Goal: Transaction & Acquisition: Purchase product/service

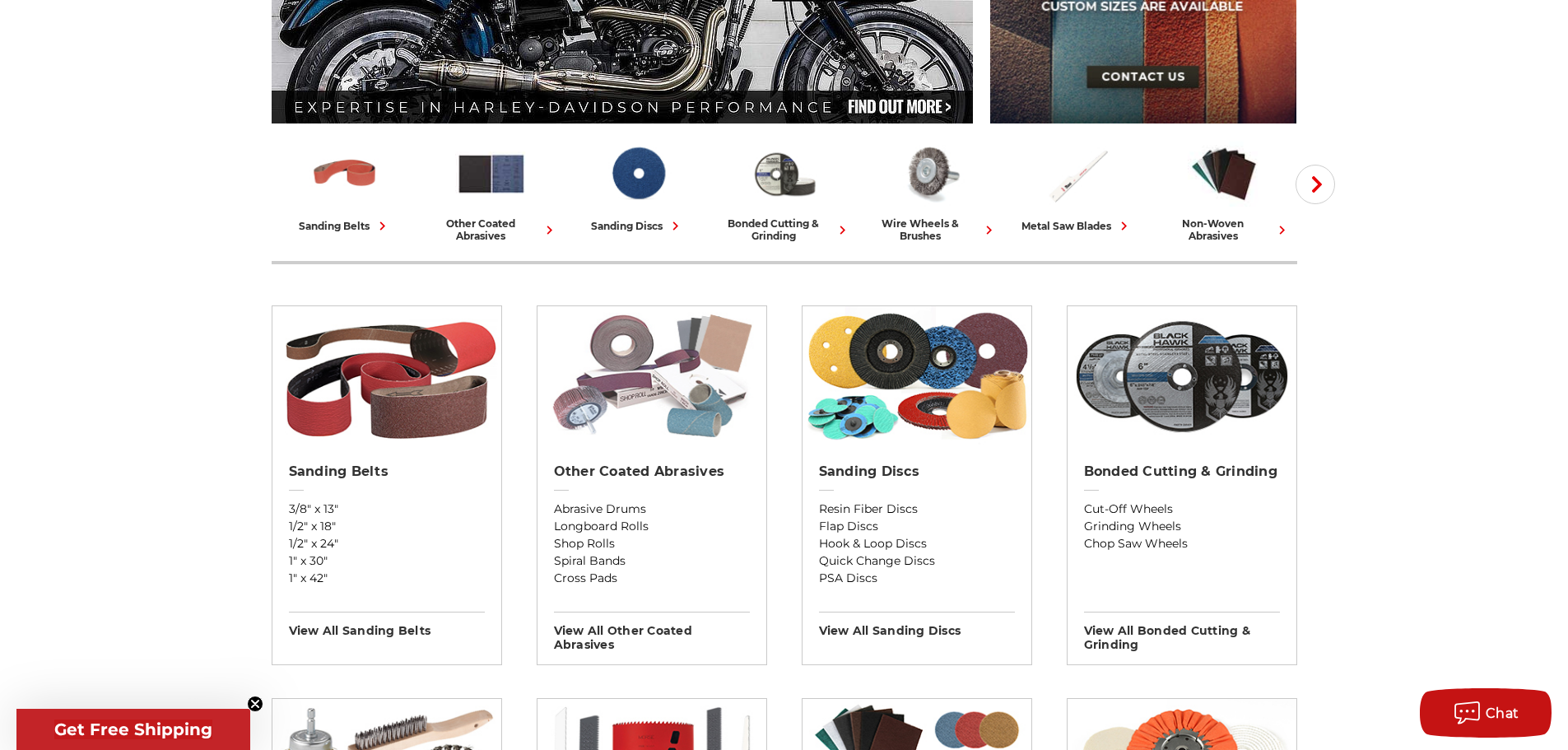
scroll to position [329, 0]
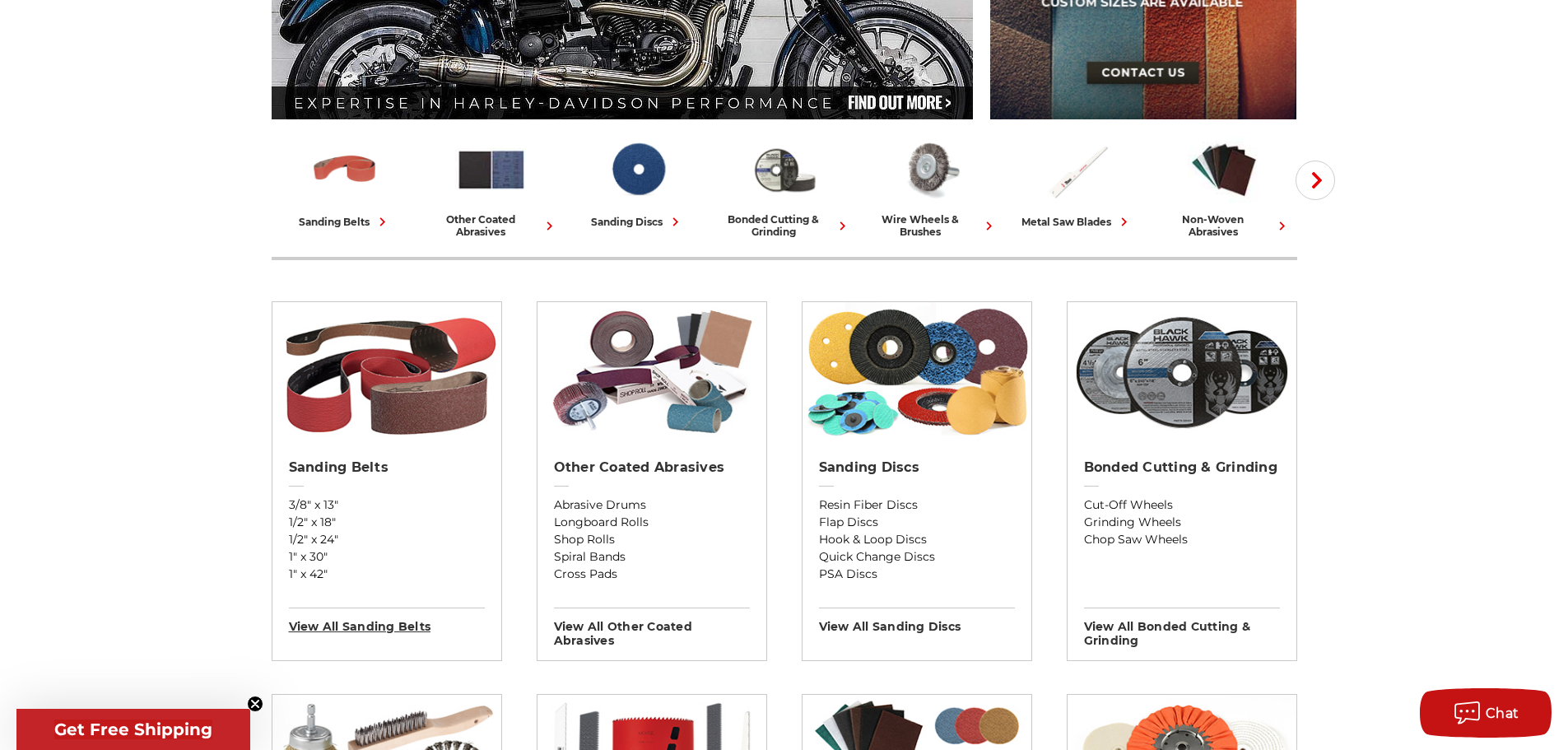
click at [367, 624] on h3 "View All sanding belts" at bounding box center [387, 621] width 196 height 26
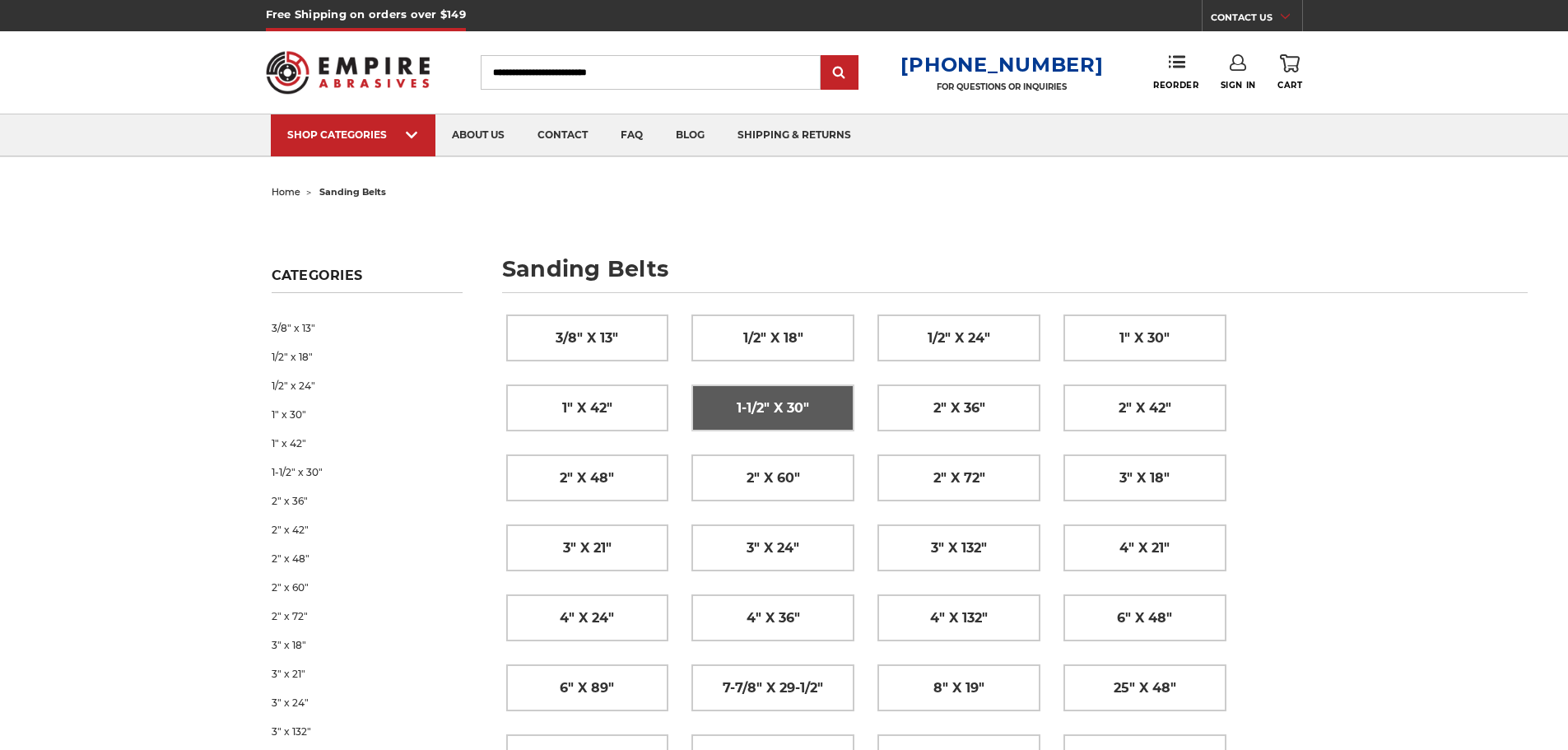
click at [784, 405] on span "1-1/2" x 30"" at bounding box center [773, 408] width 73 height 28
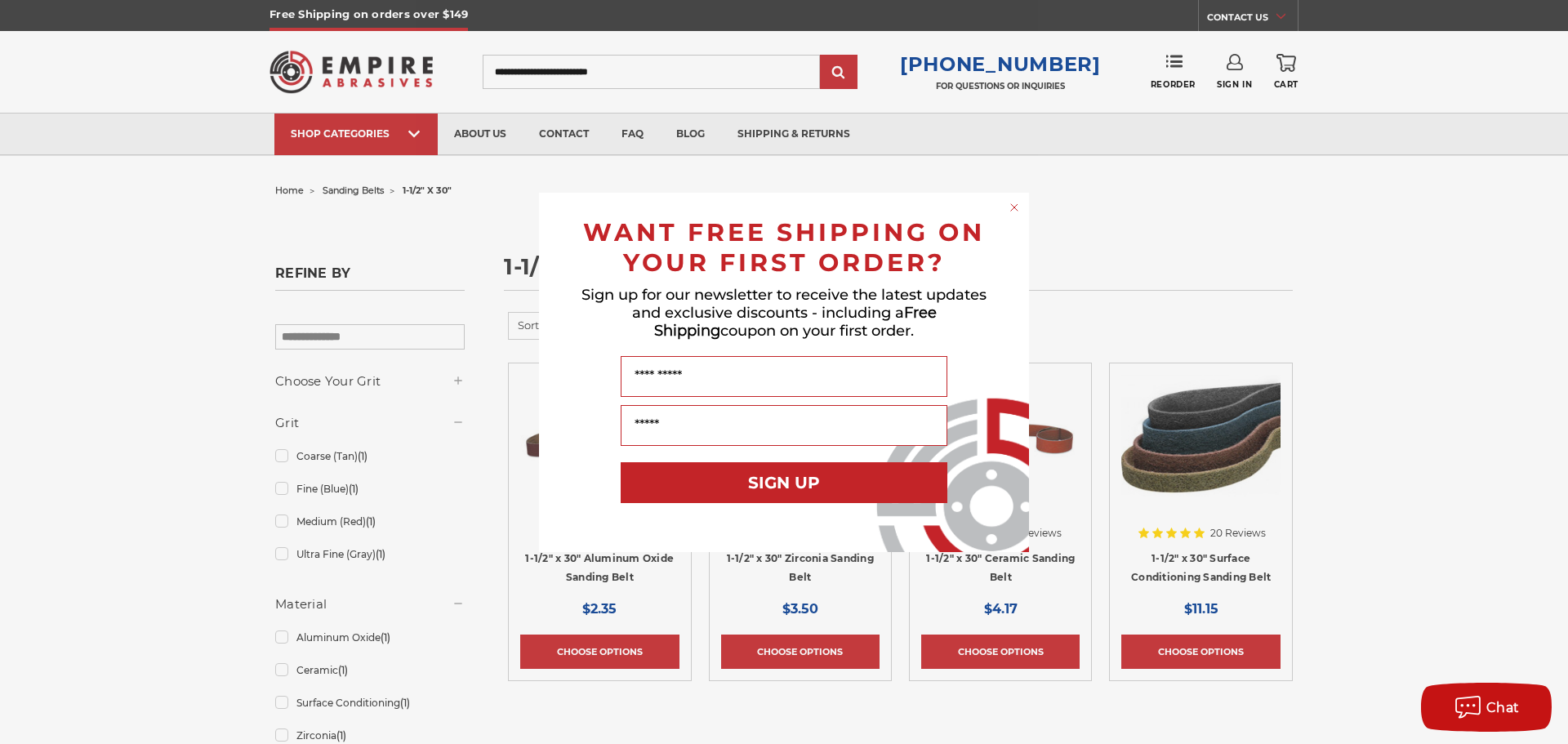
click at [1011, 206] on circle "Close dialog" at bounding box center [1014, 207] width 16 height 16
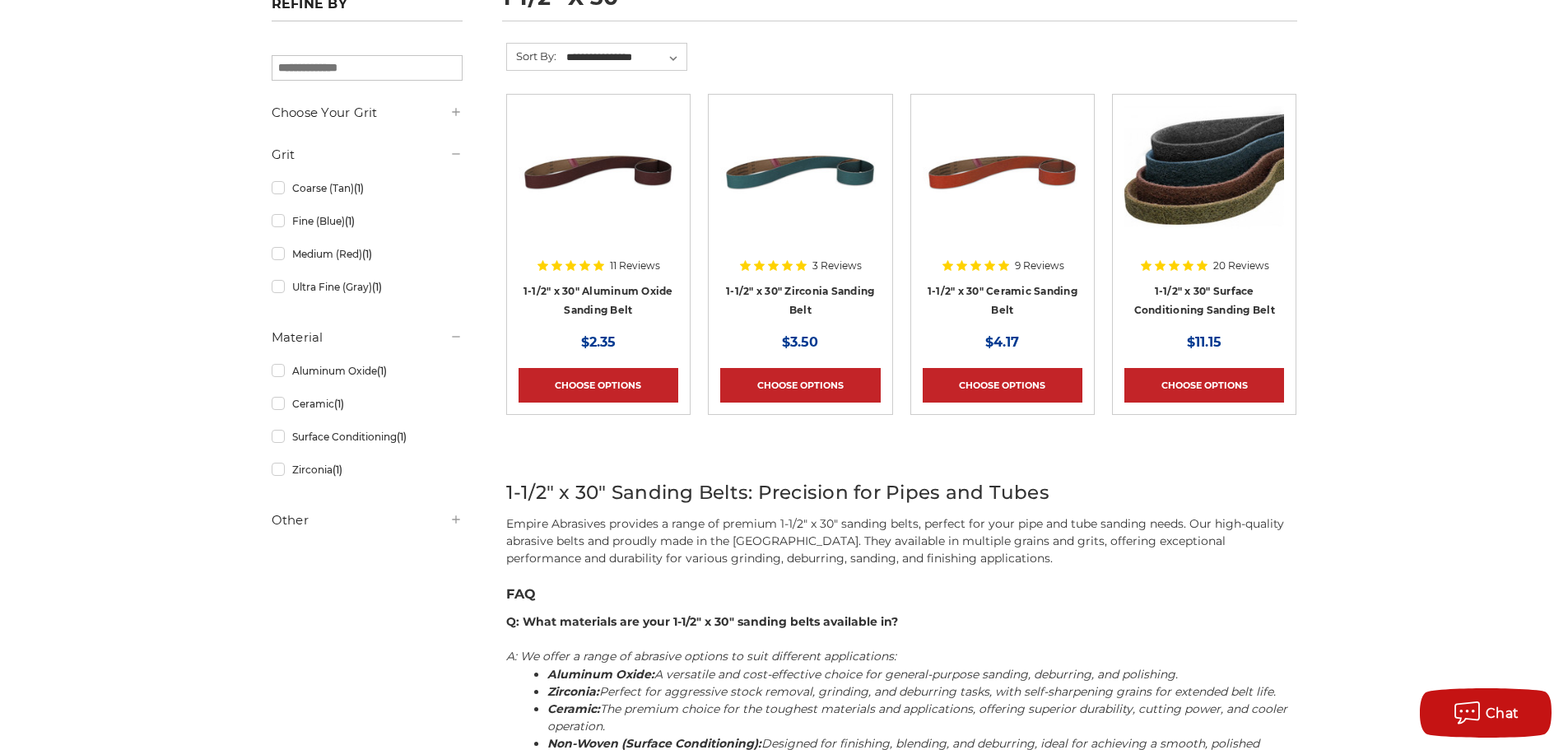
scroll to position [247, 0]
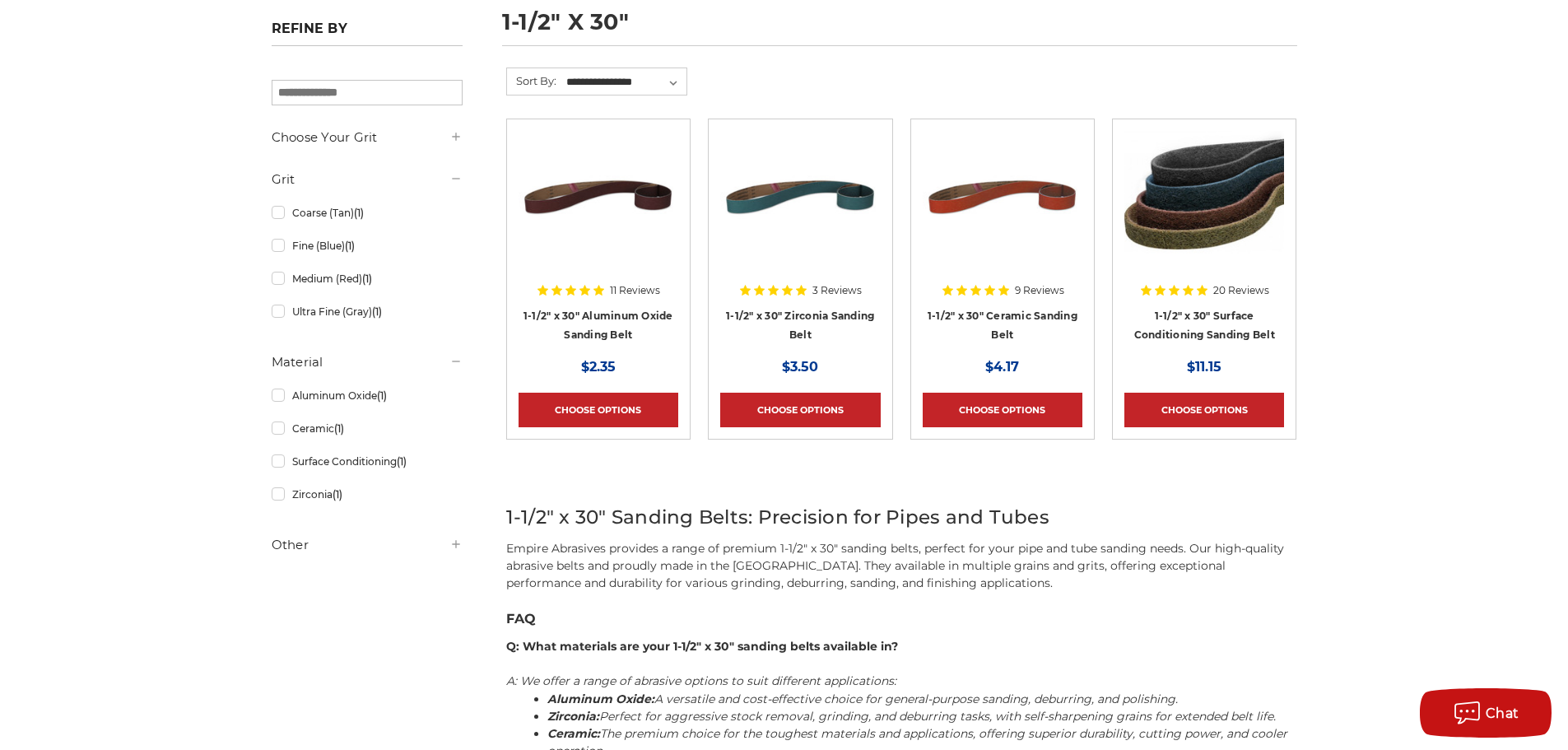
click at [1192, 236] on img at bounding box center [1204, 196] width 160 height 132
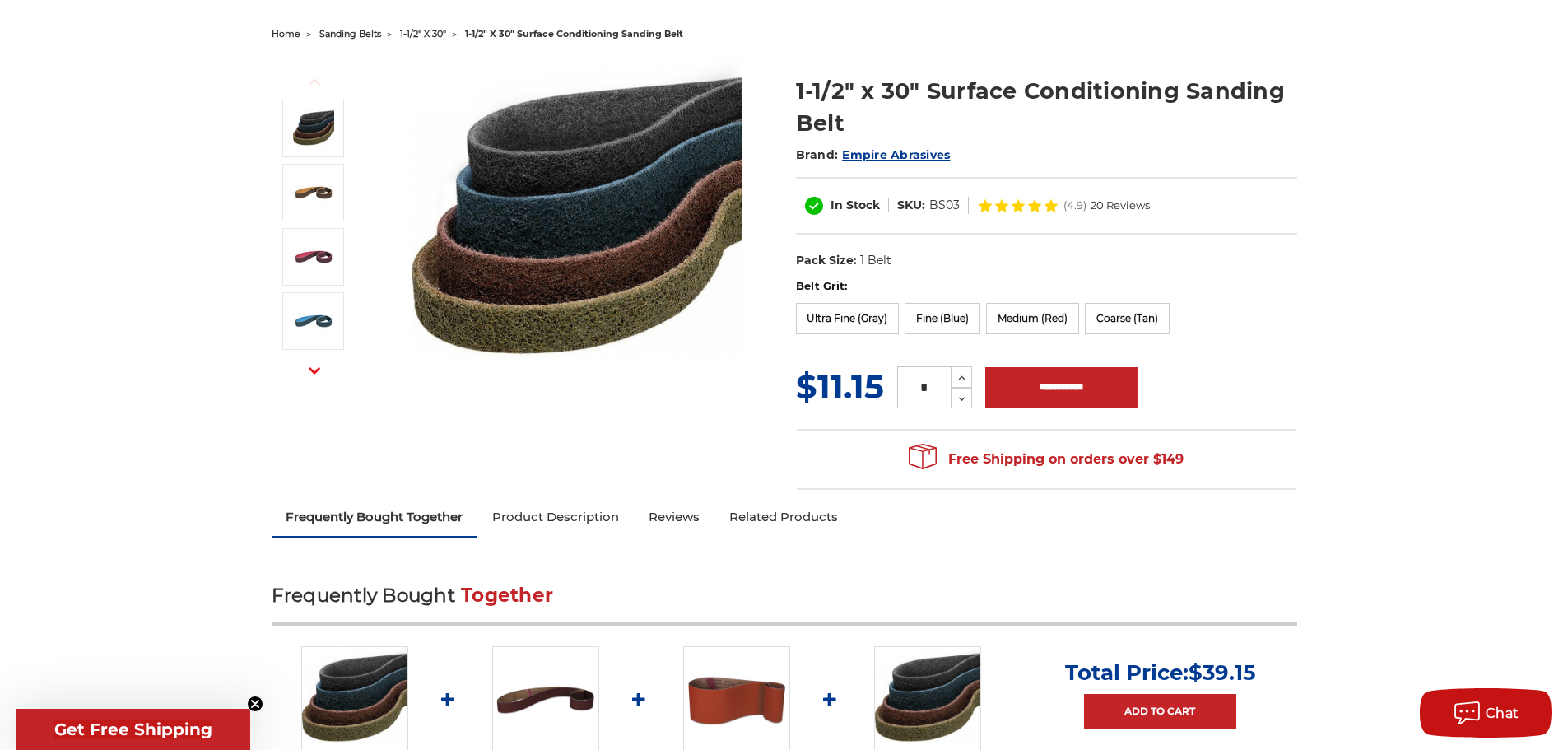
scroll to position [165, 0]
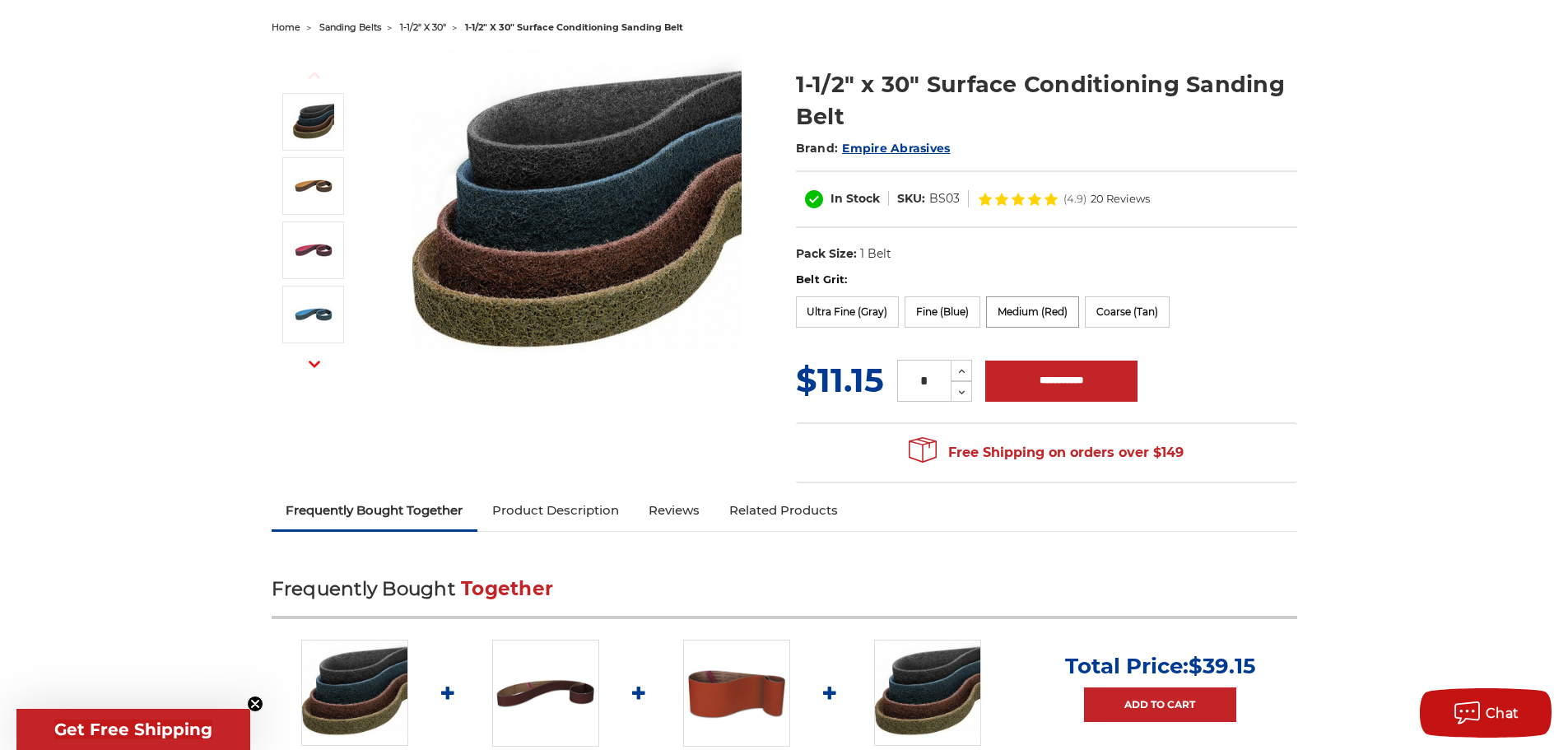
click at [1027, 317] on label "Medium (Red)" at bounding box center [1032, 312] width 93 height 31
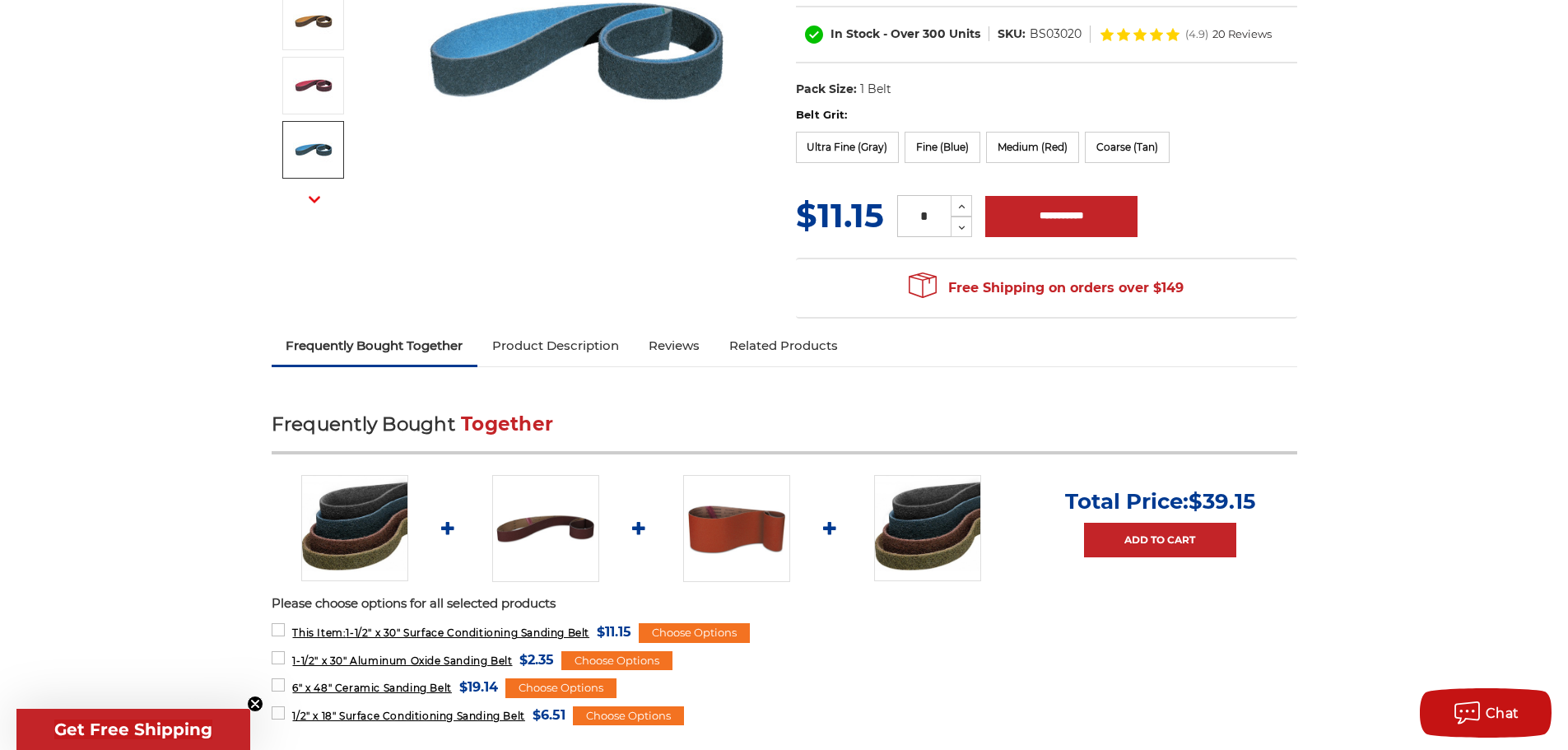
scroll to position [0, 0]
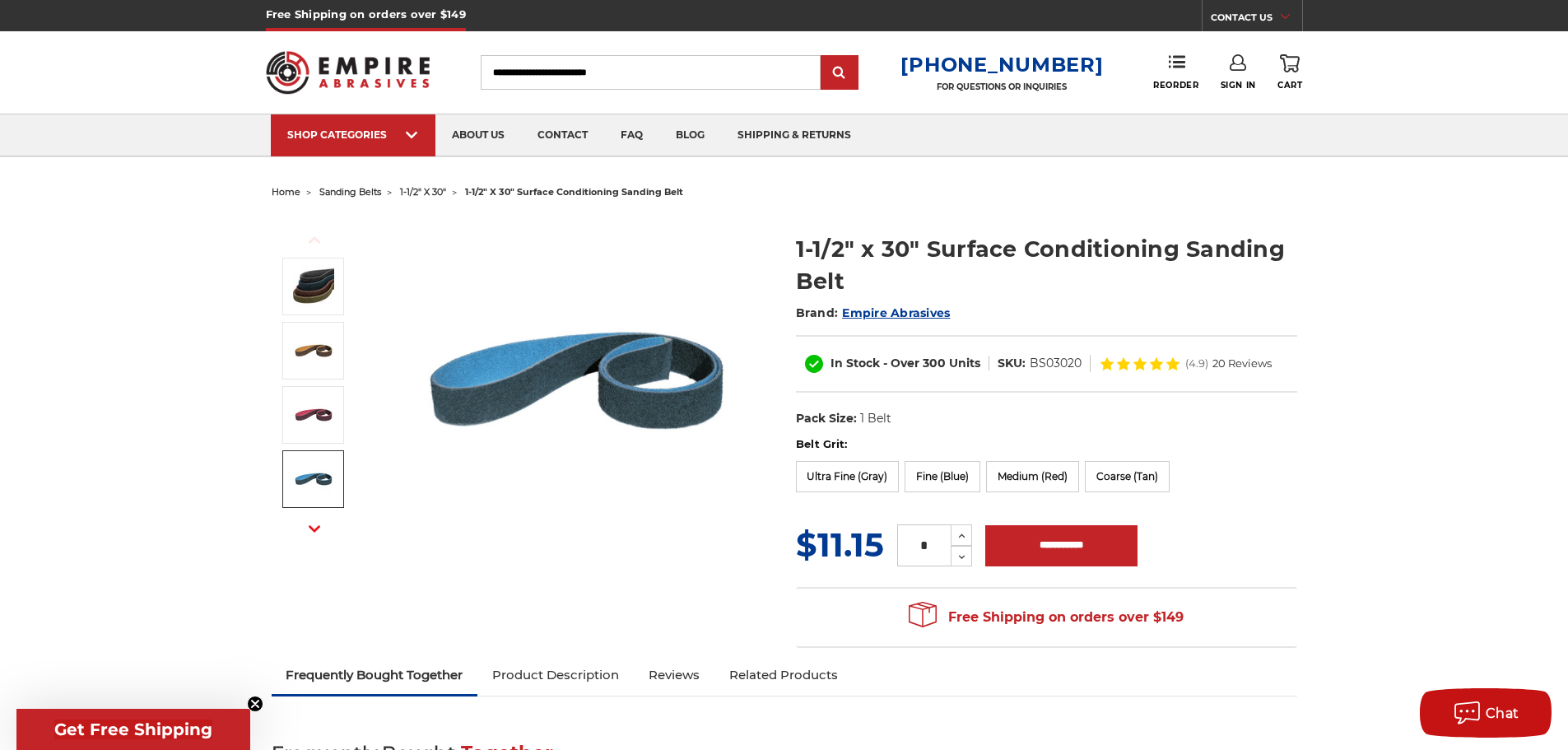
click at [652, 78] on input "Search" at bounding box center [651, 73] width 340 height 35
type input "*******"
click at [823, 57] on input "submit" at bounding box center [839, 74] width 33 height 33
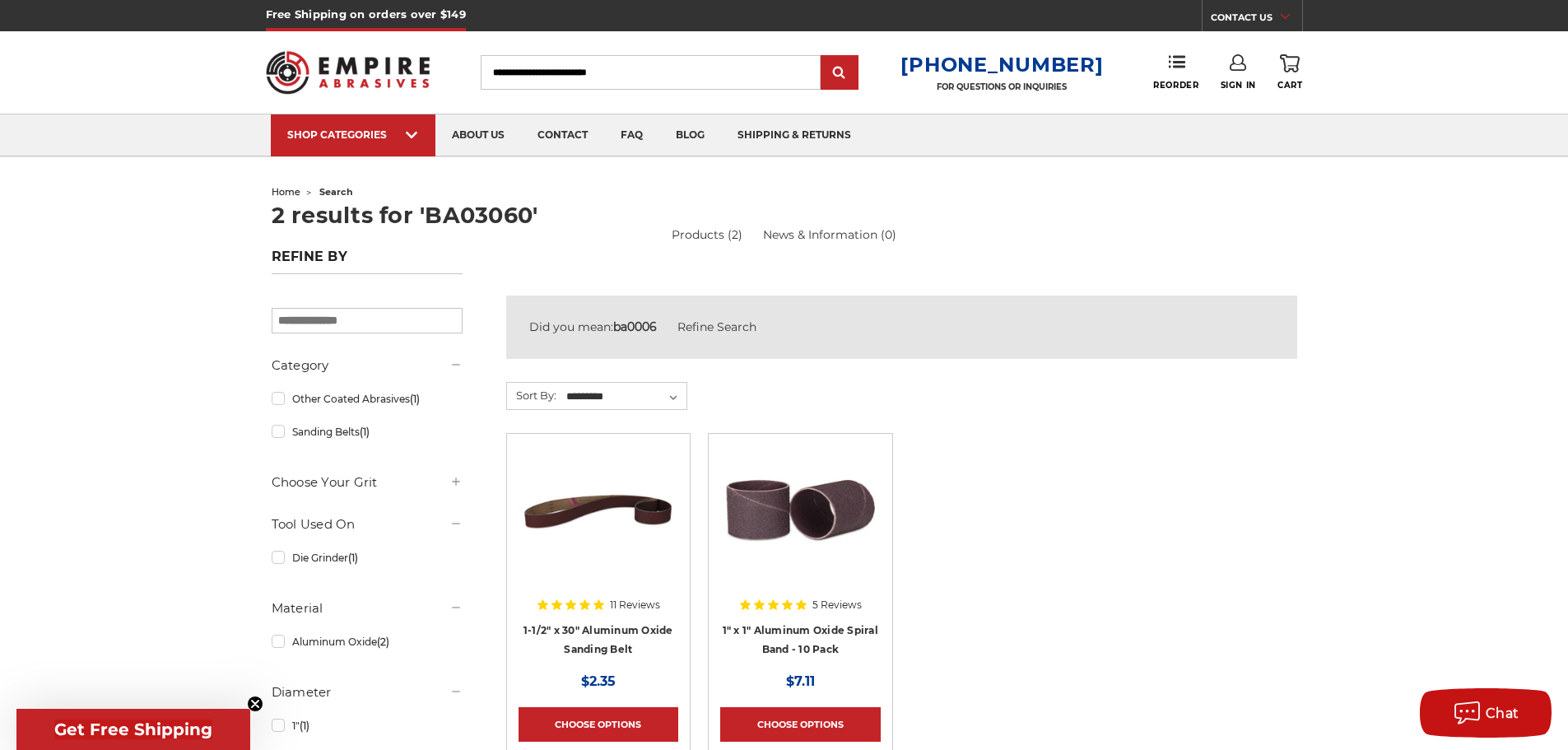
click at [694, 72] on input "Search" at bounding box center [651, 73] width 340 height 35
type input "*******"
click at [823, 57] on input "submit" at bounding box center [839, 74] width 33 height 33
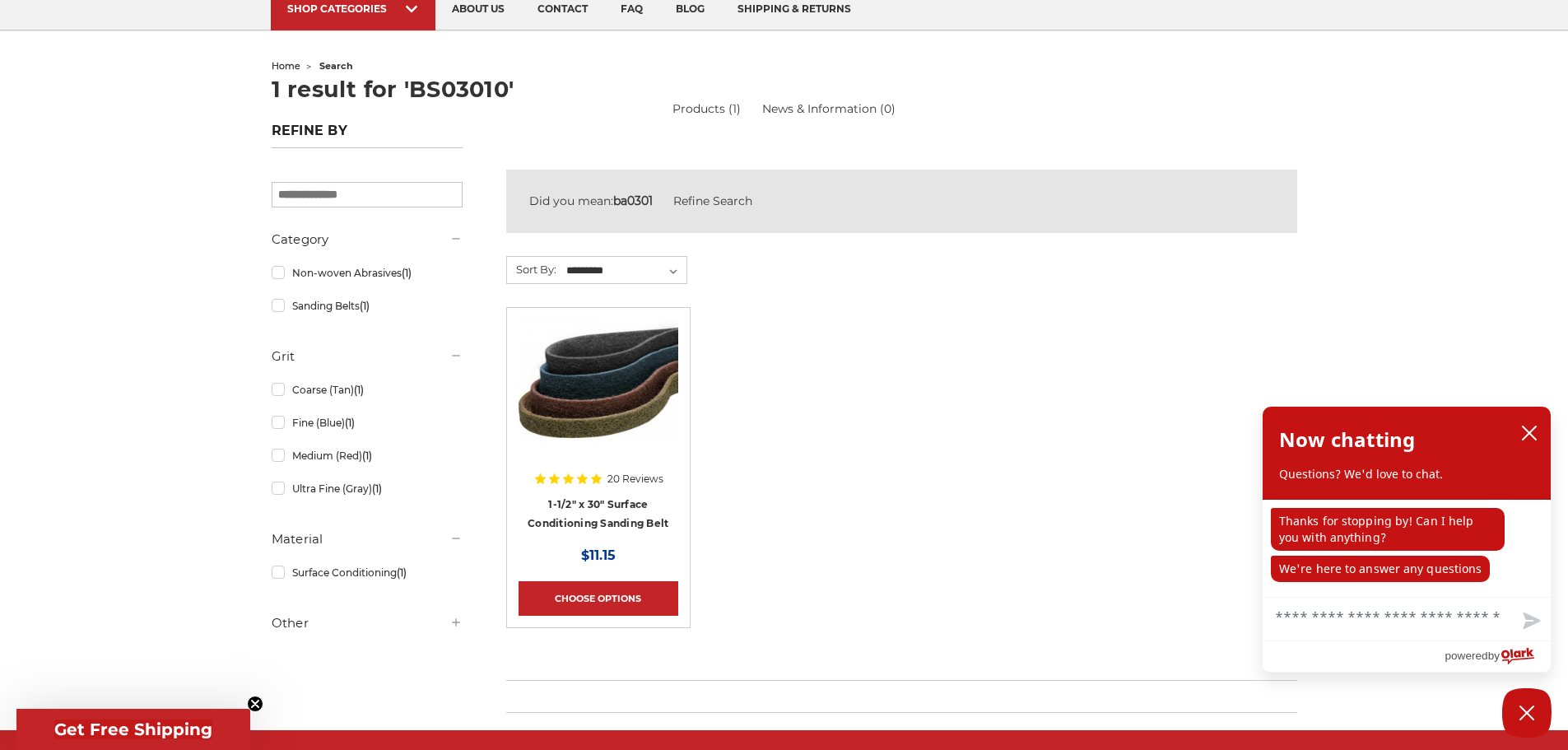
scroll to position [165, 0]
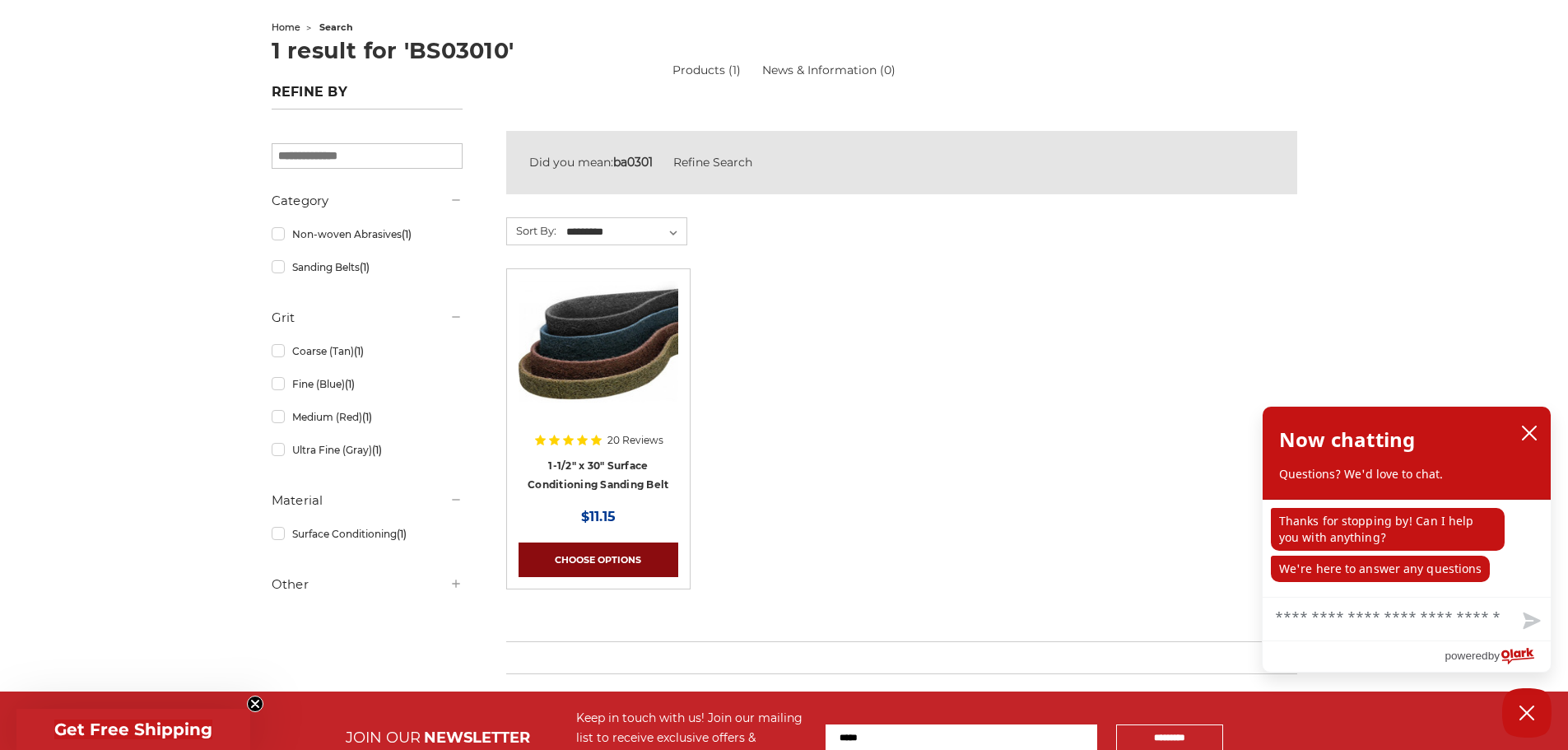
click at [602, 562] on link "Choose Options" at bounding box center [598, 560] width 160 height 35
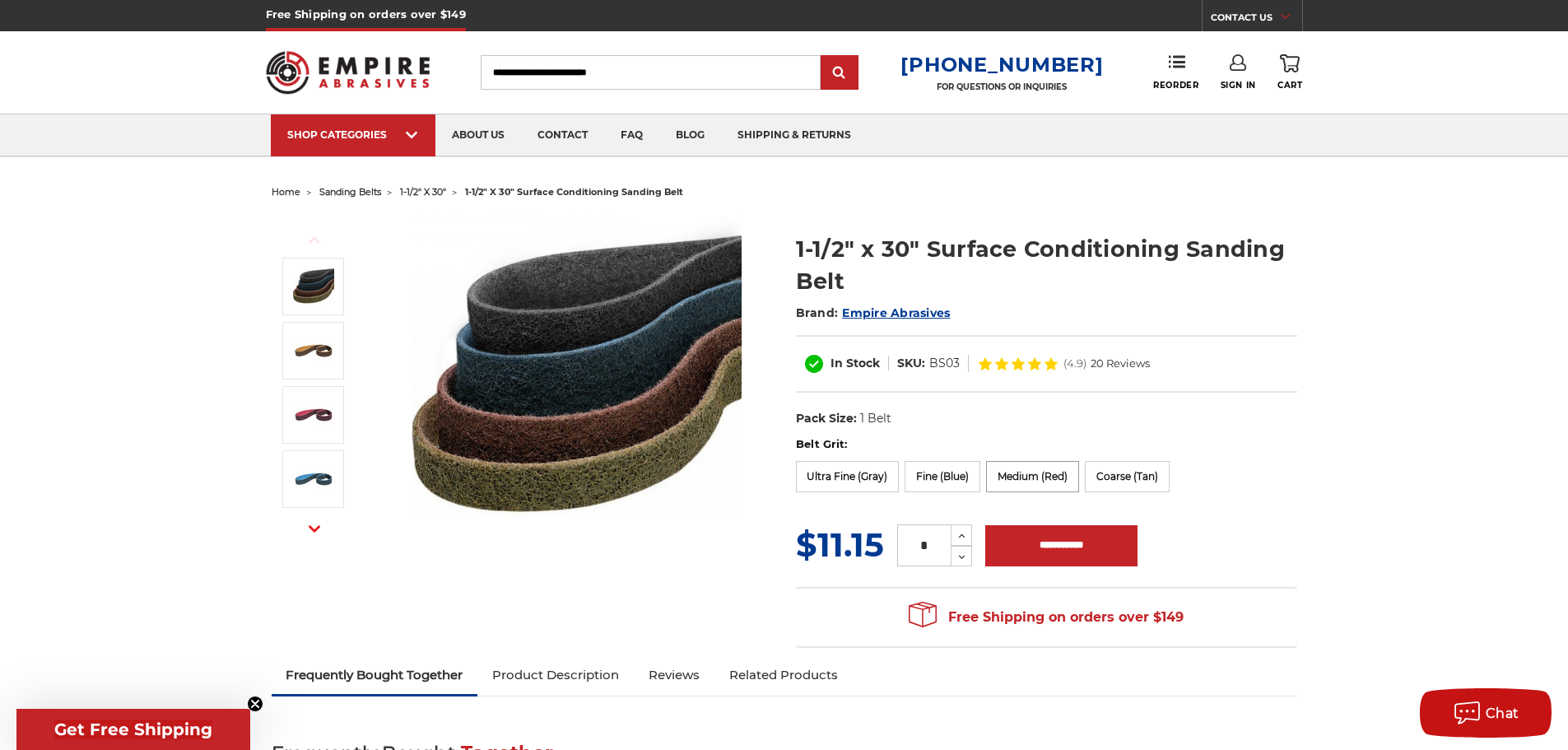
click at [1046, 474] on label "Medium (Red)" at bounding box center [1032, 477] width 93 height 31
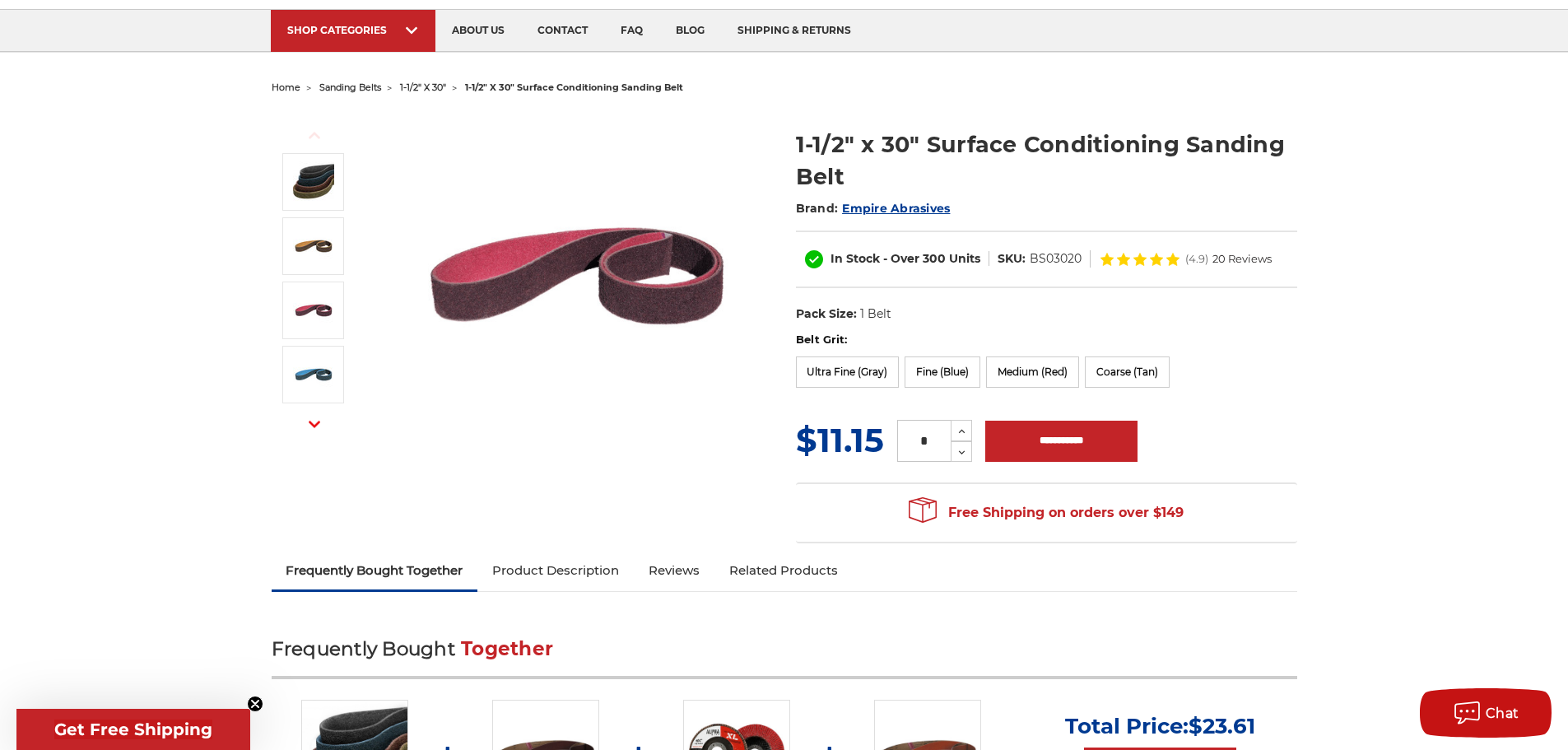
scroll to position [82, 0]
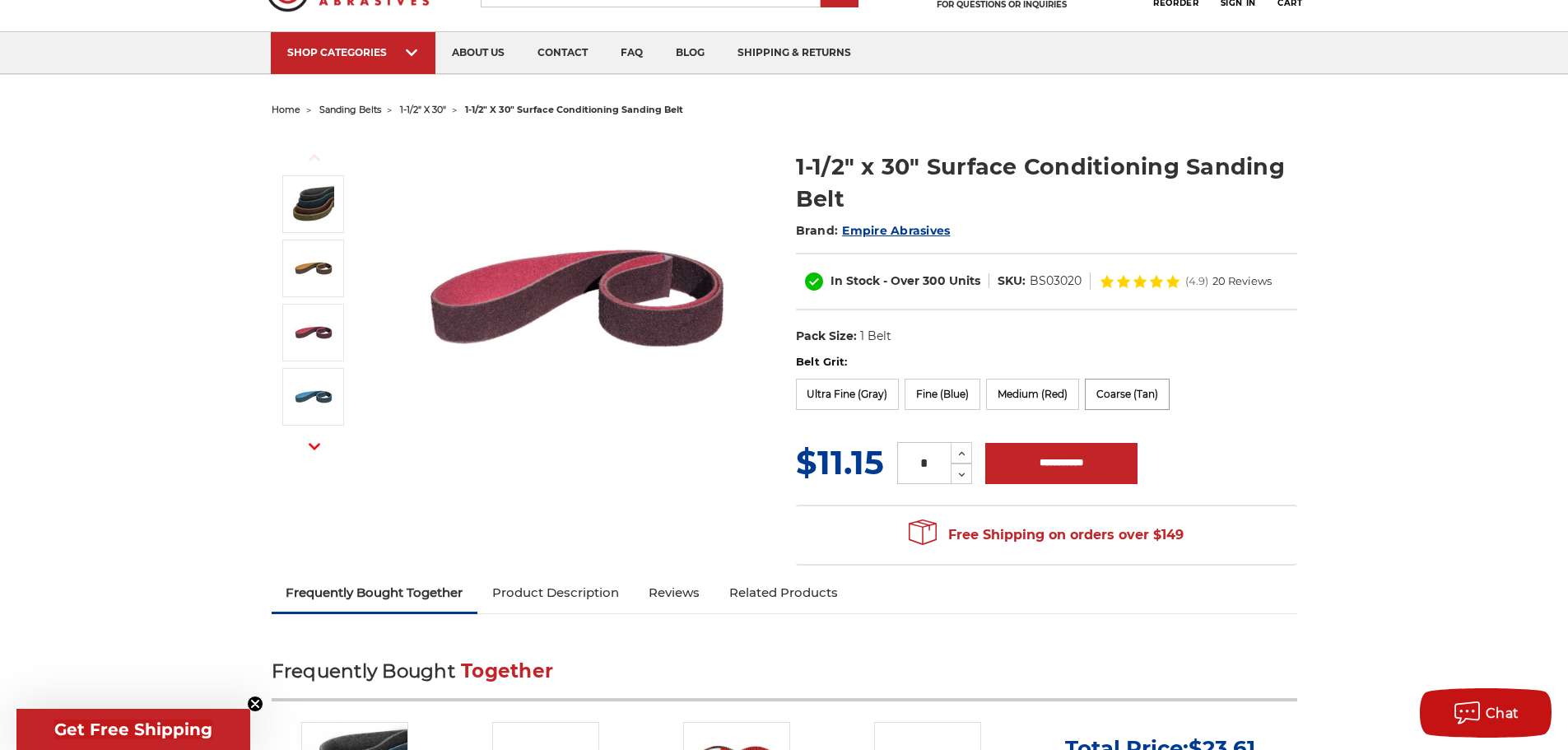
click at [1129, 387] on label "Coarse (Tan)" at bounding box center [1128, 394] width 84 height 31
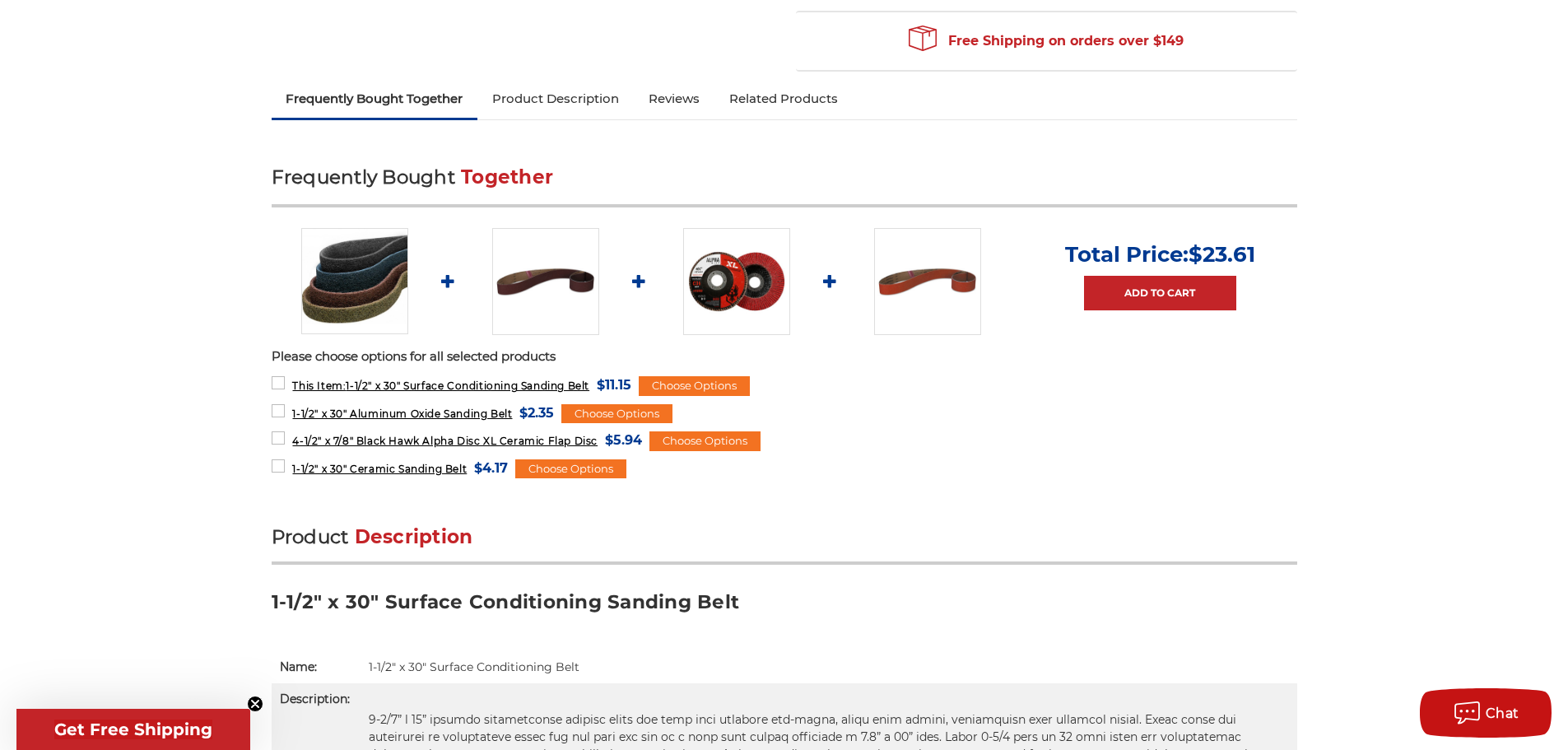
scroll to position [0, 0]
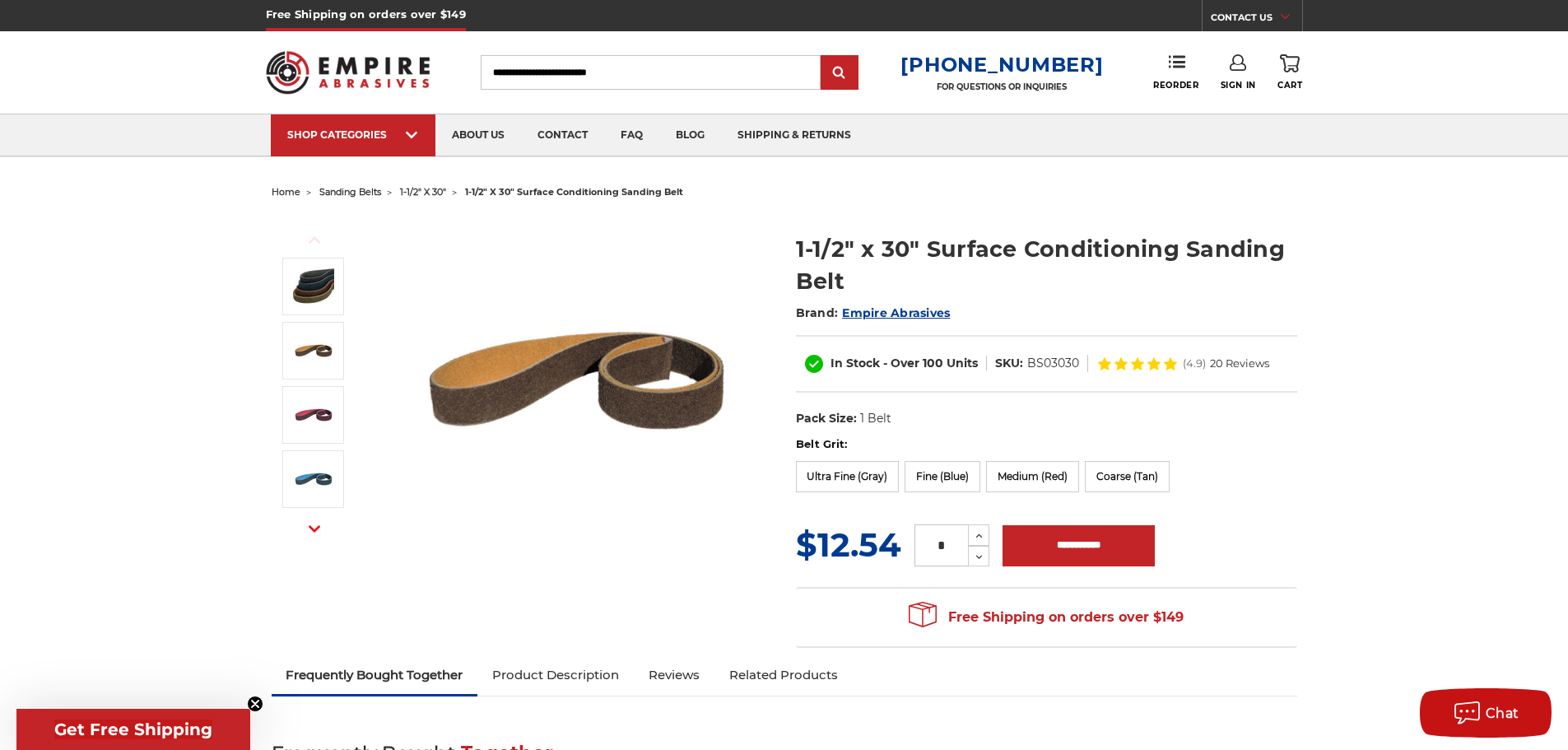
click at [617, 72] on input "Search" at bounding box center [651, 73] width 340 height 35
click at [584, 66] on input "Search" at bounding box center [651, 73] width 340 height 35
type input "*******"
click at [823, 57] on input "submit" at bounding box center [839, 74] width 33 height 33
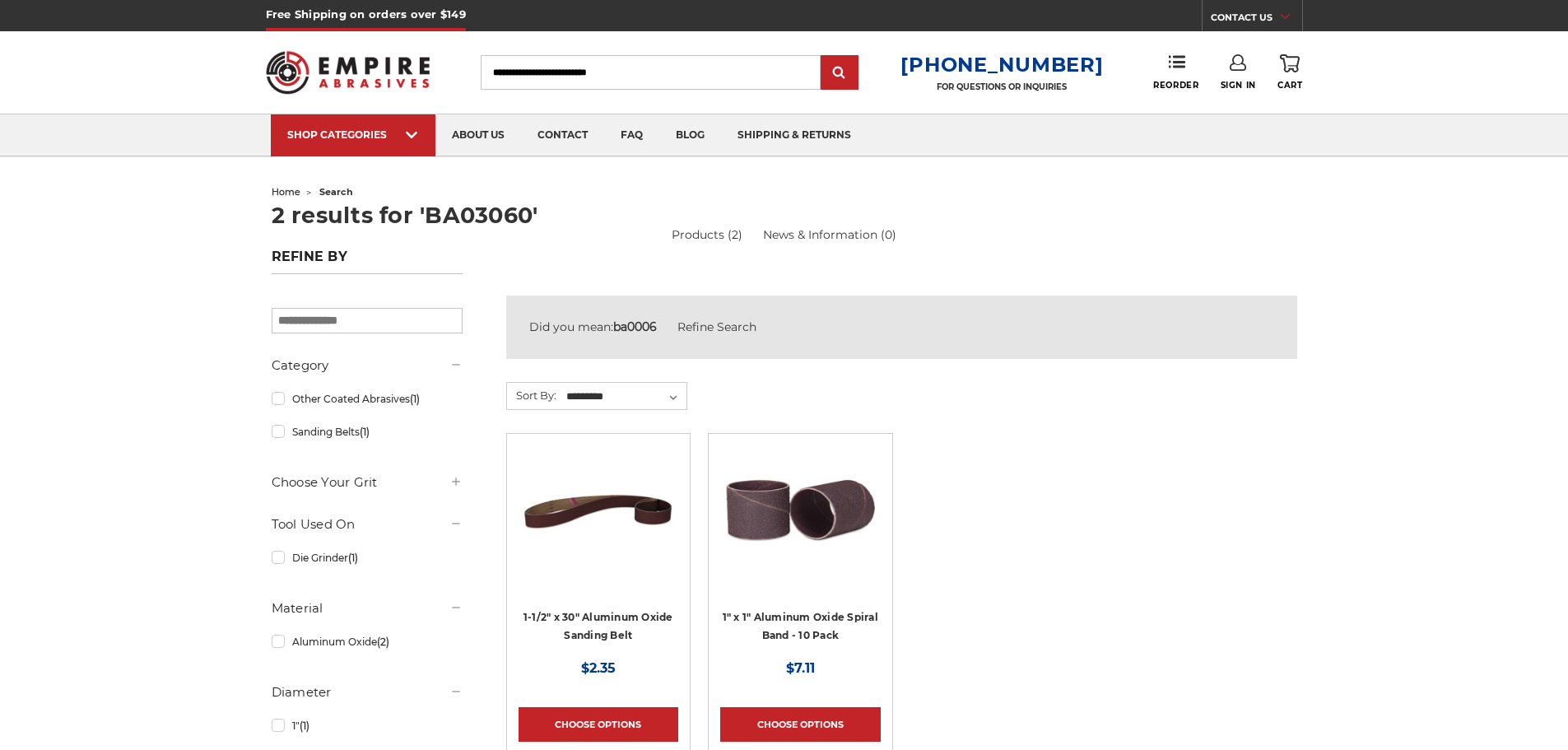
click at [534, 565] on img at bounding box center [598, 511] width 160 height 132
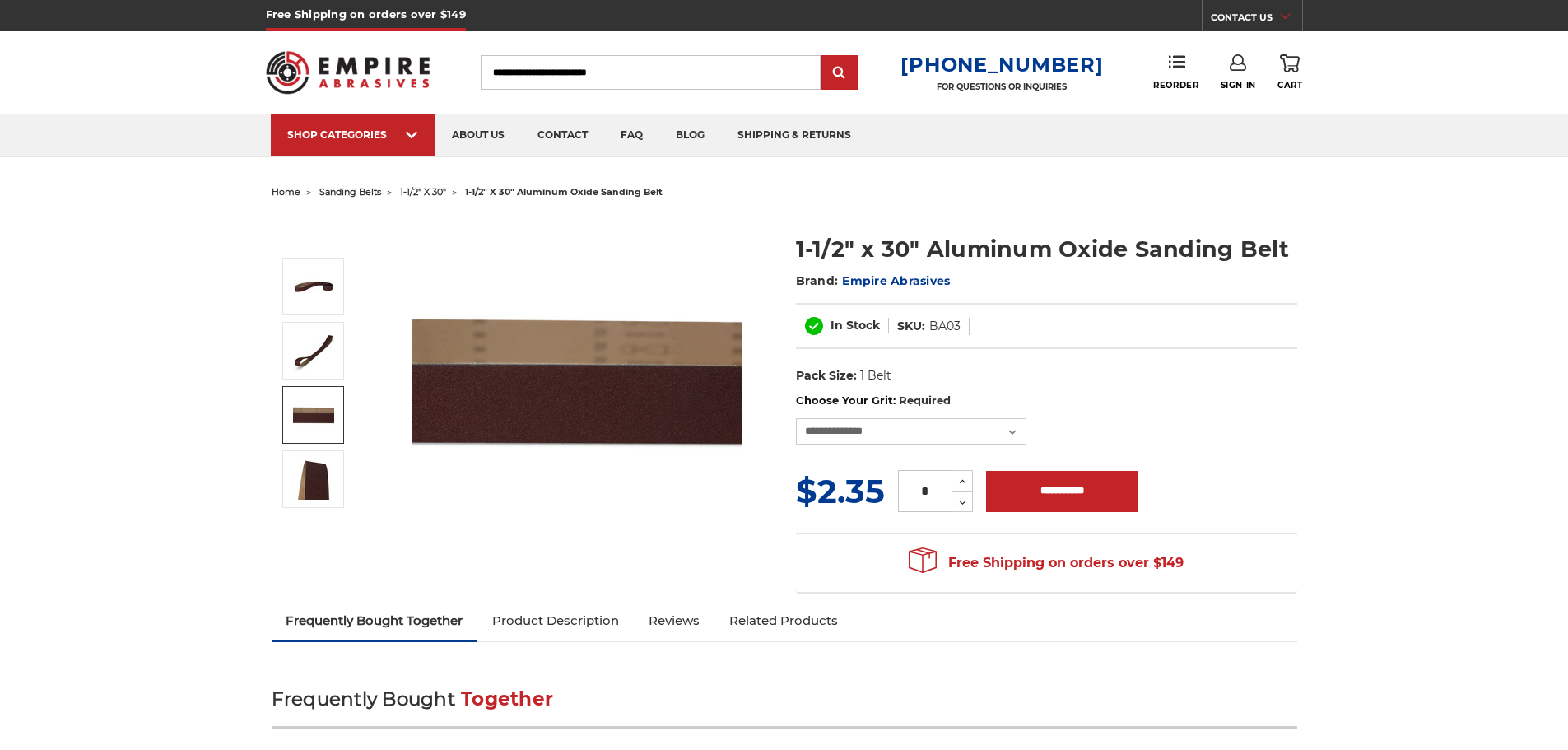
click at [315, 425] on img at bounding box center [314, 415] width 41 height 41
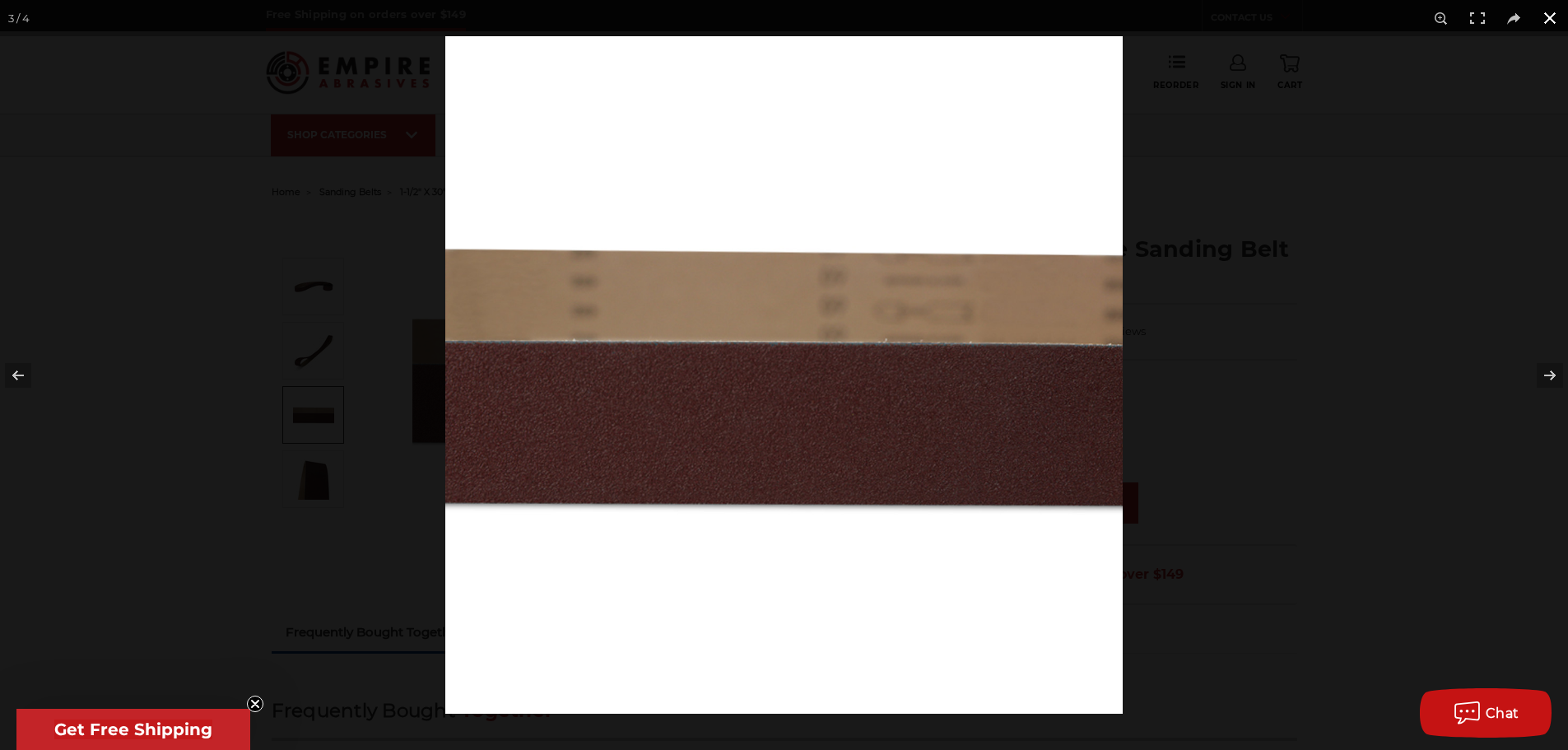
click at [1547, 14] on button at bounding box center [1551, 18] width 36 height 36
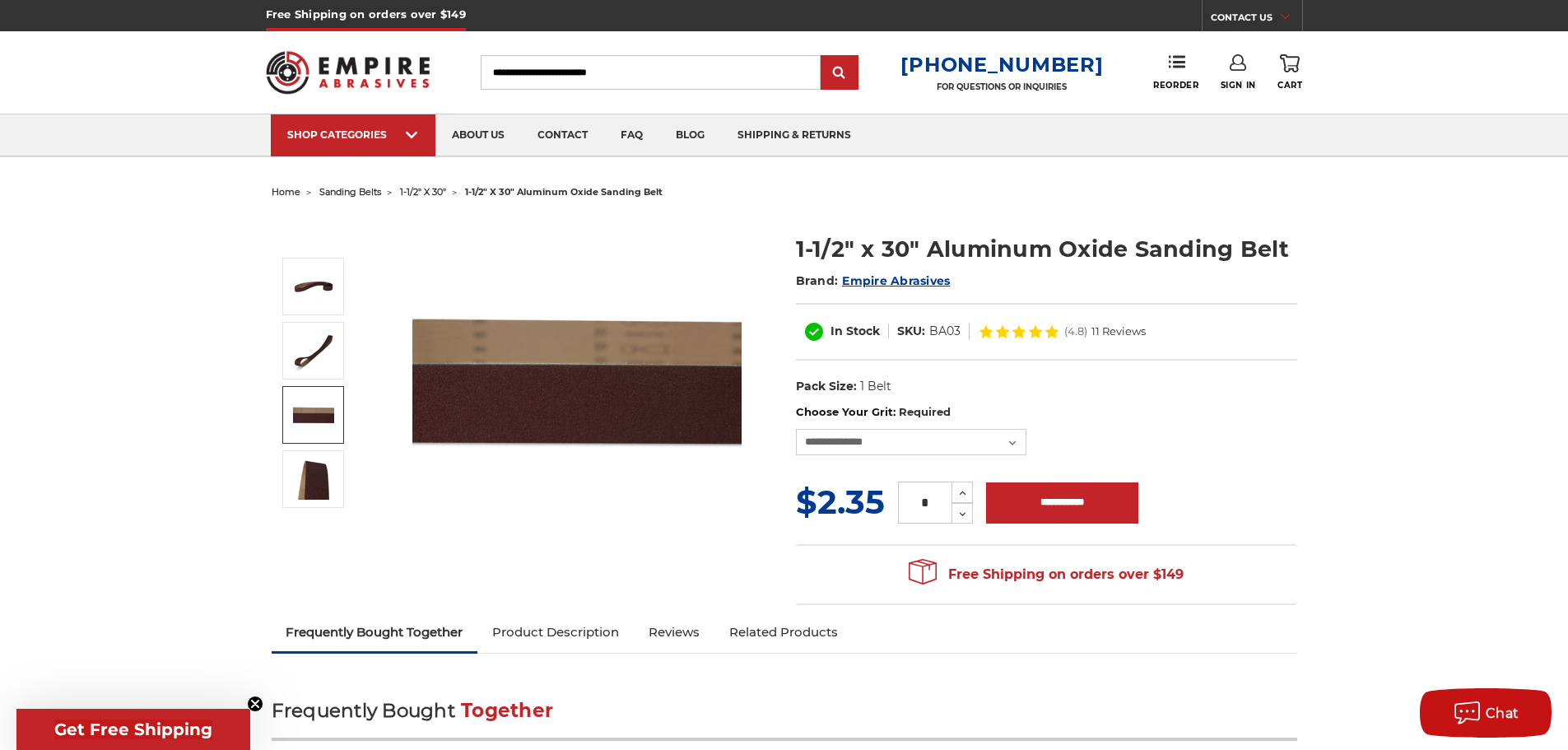
click at [619, 70] on input "Search" at bounding box center [651, 73] width 340 height 35
type input "******"
click at [823, 57] on input "submit" at bounding box center [839, 74] width 33 height 33
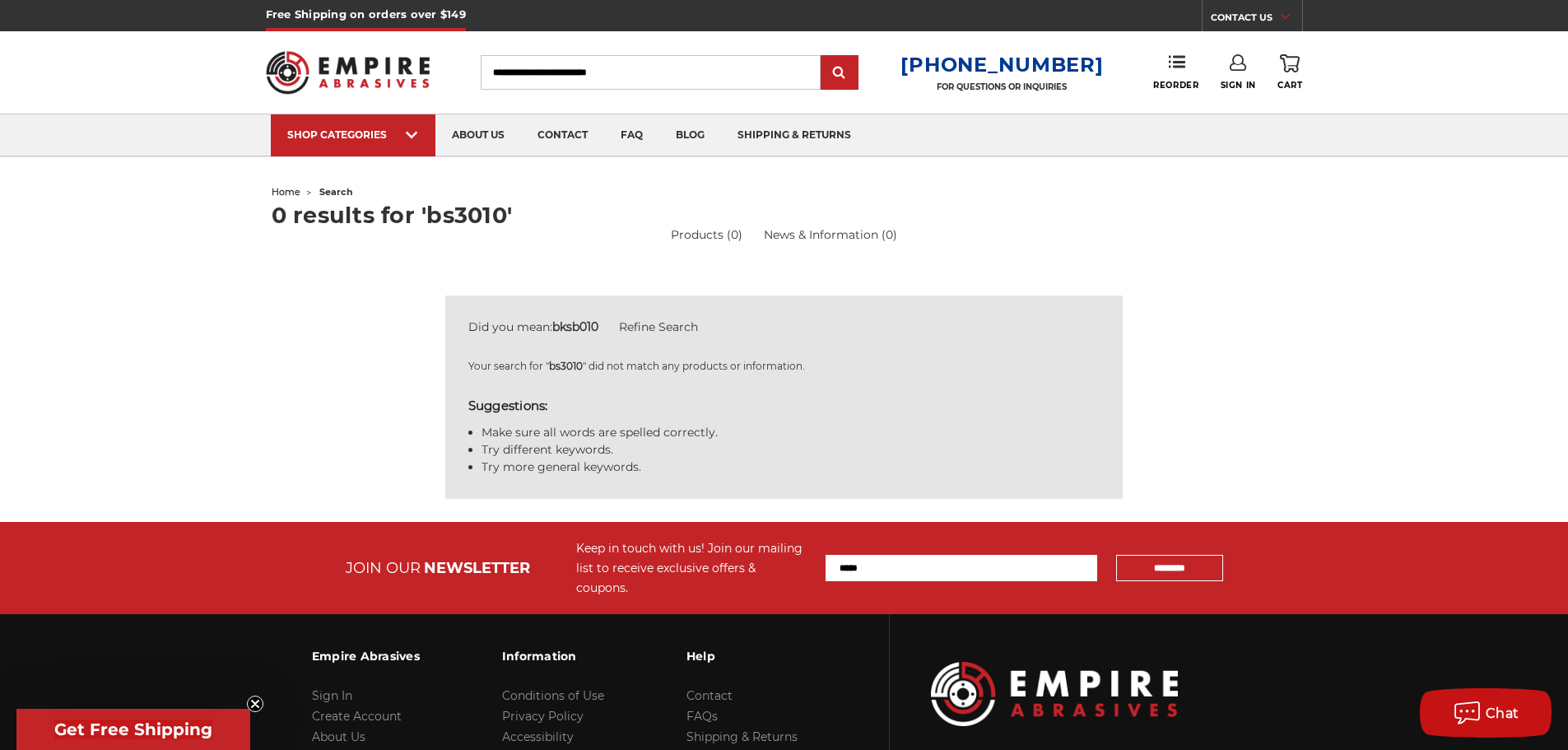
click at [673, 72] on input "Search" at bounding box center [651, 73] width 340 height 35
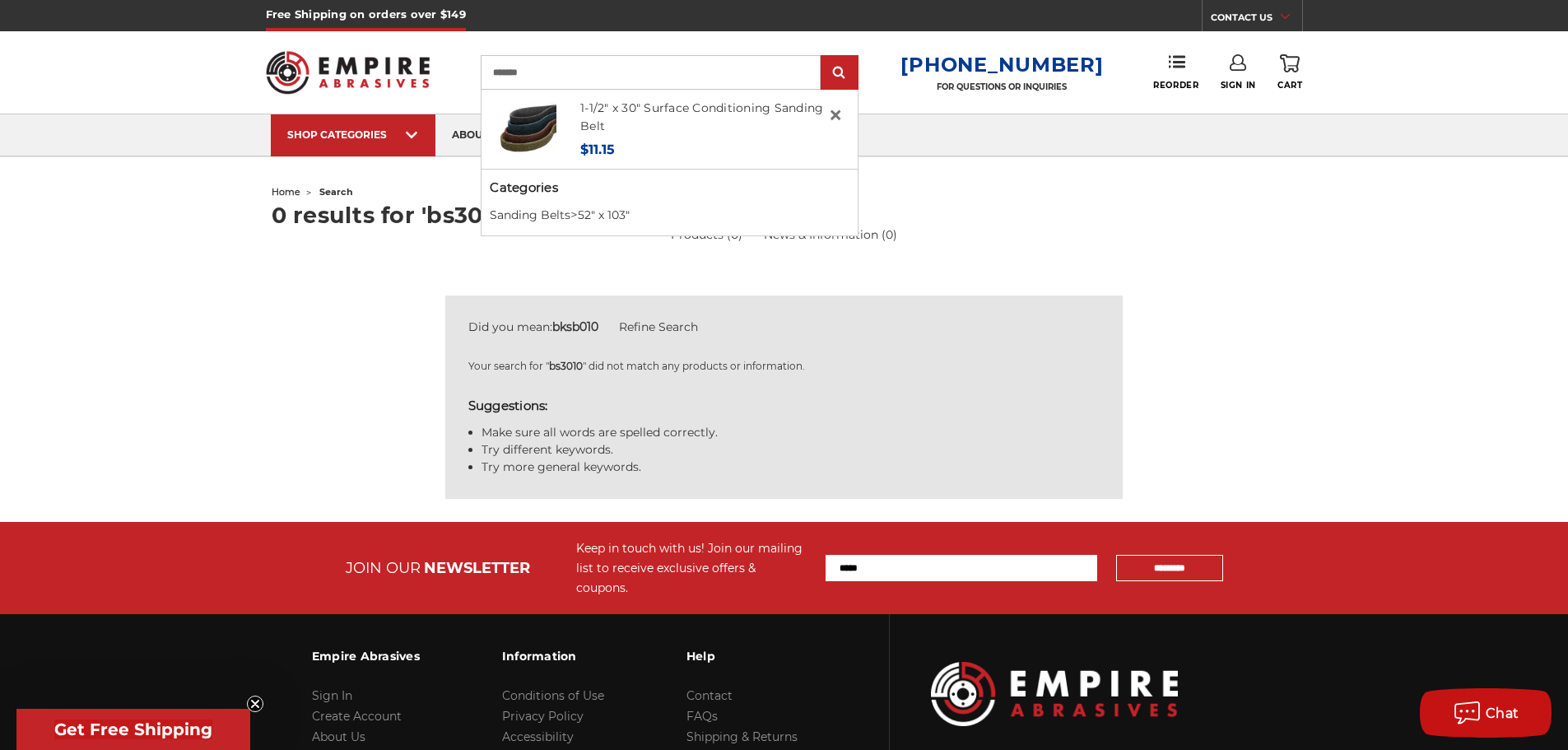
type input "*******"
click at [823, 57] on input "submit" at bounding box center [839, 74] width 33 height 33
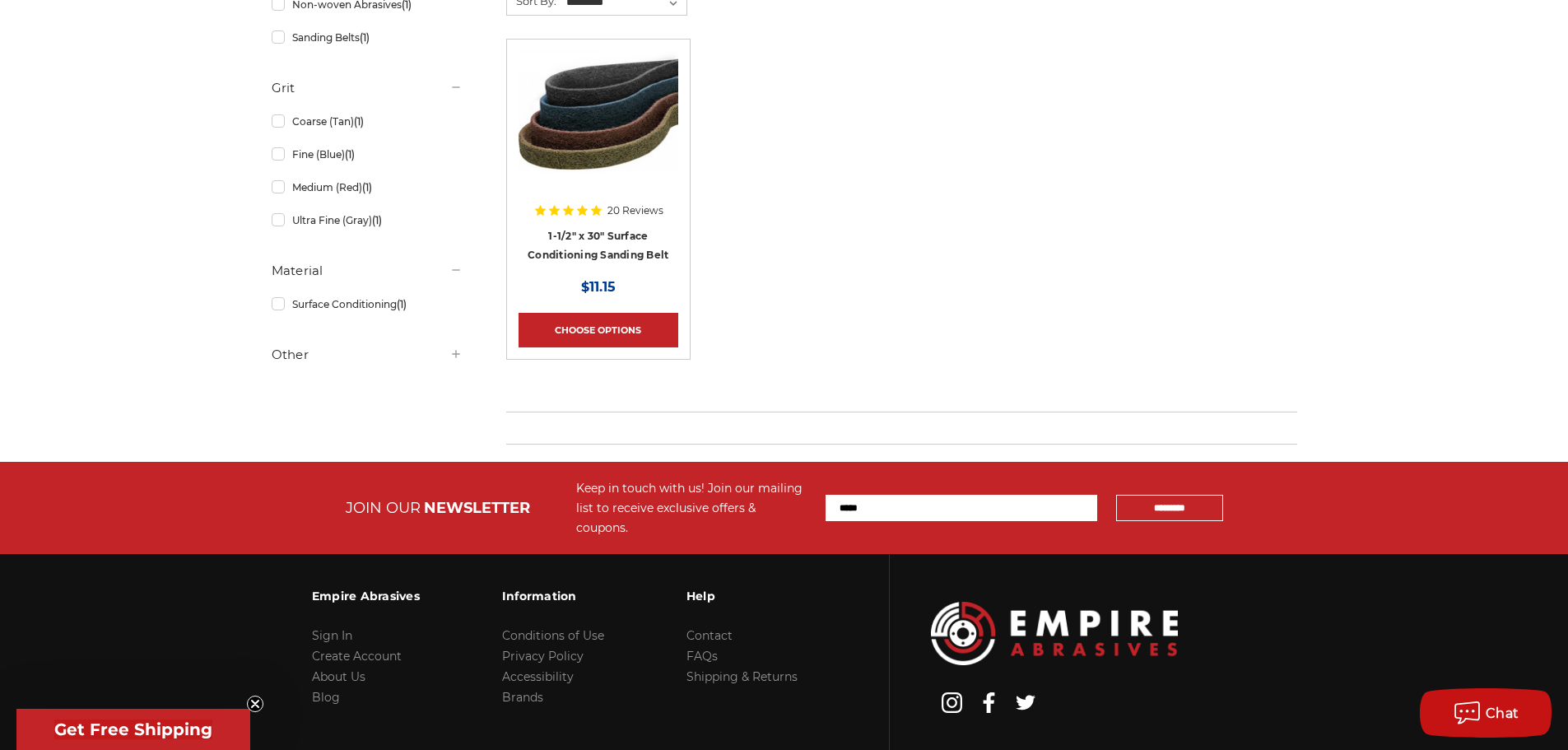
scroll to position [474, 0]
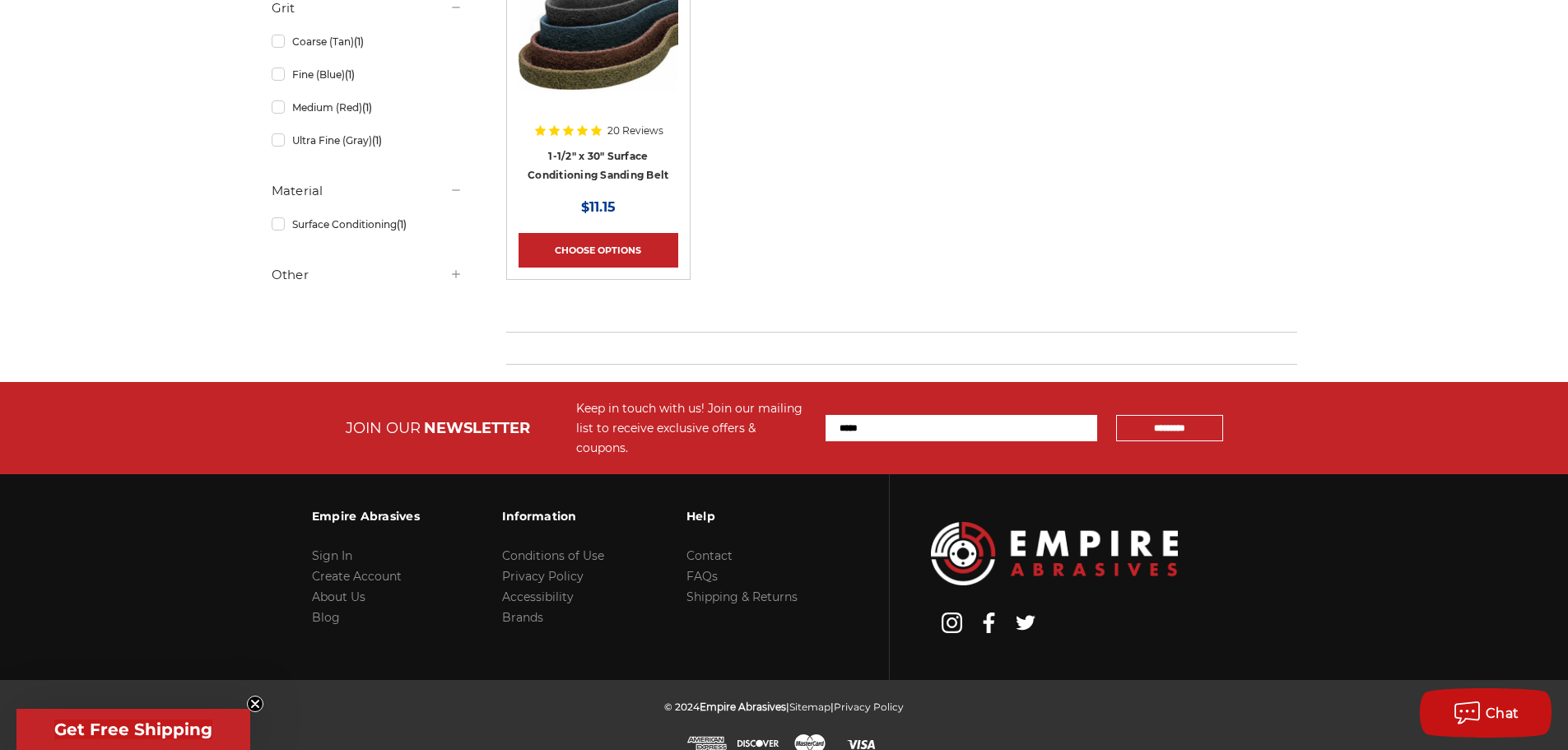
click at [579, 41] on img at bounding box center [598, 36] width 160 height 132
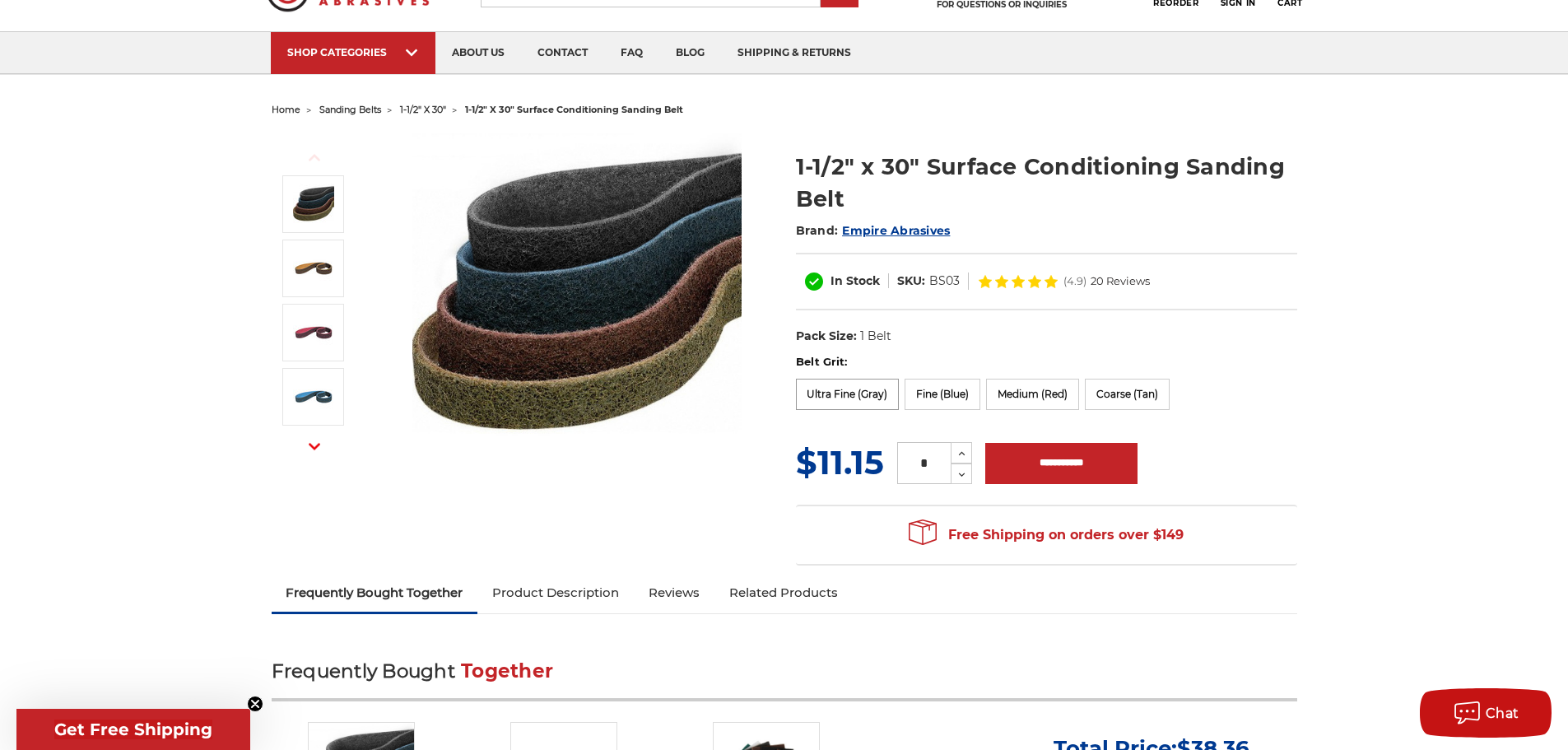
click at [836, 394] on label "Ultra Fine (Gray)" at bounding box center [848, 394] width 103 height 31
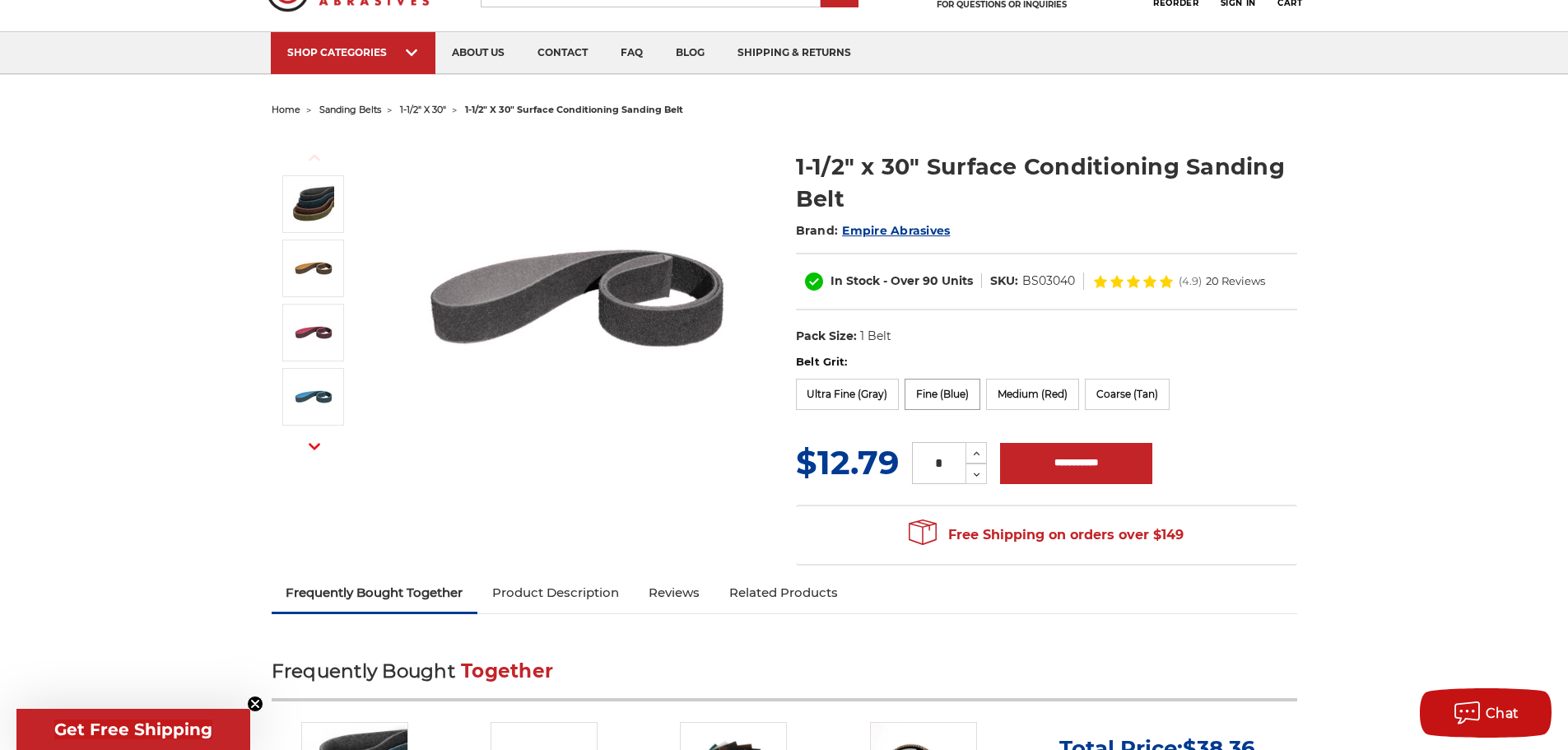
click at [943, 390] on label "Fine (Blue)" at bounding box center [942, 394] width 75 height 31
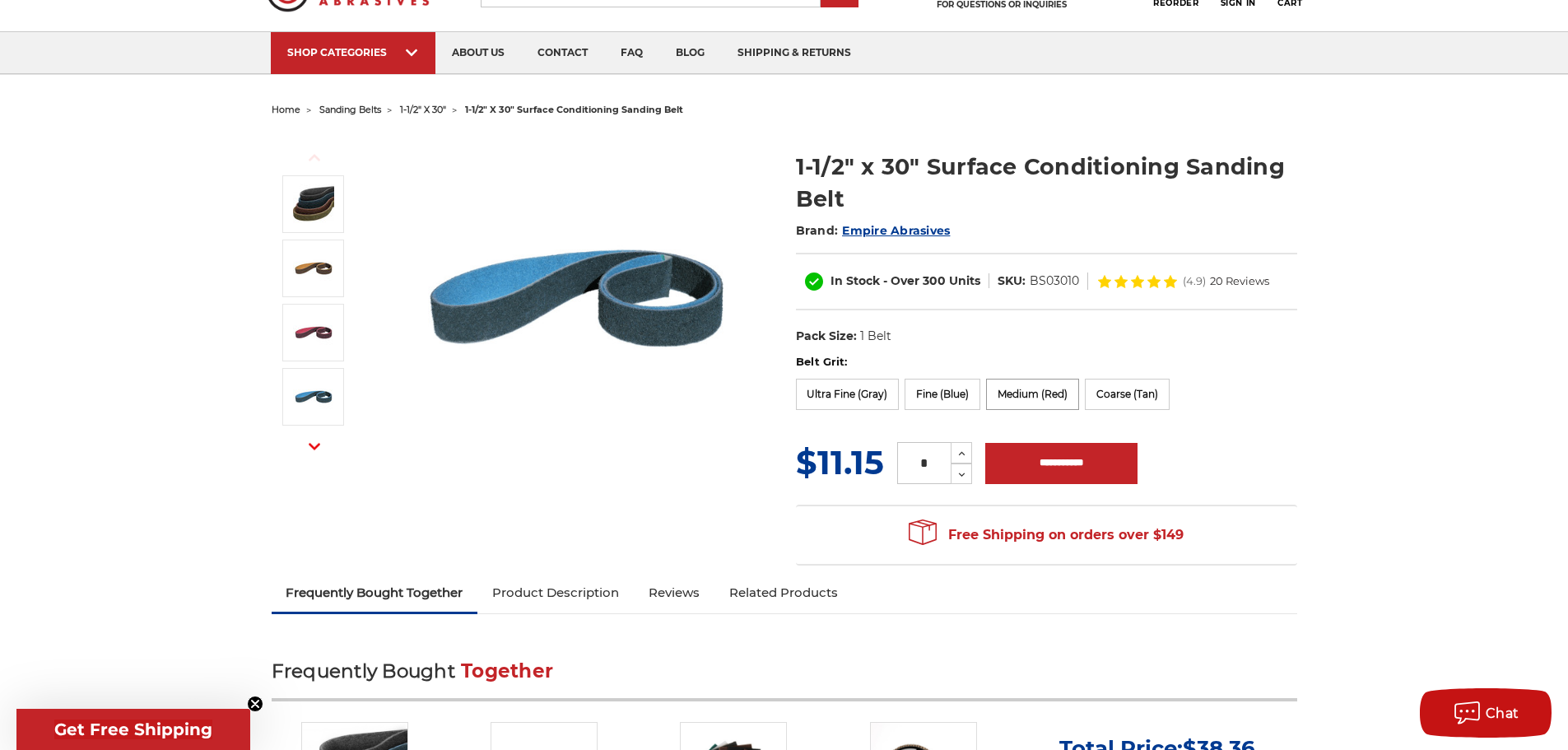
click at [1017, 393] on label "Medium (Red)" at bounding box center [1032, 394] width 93 height 31
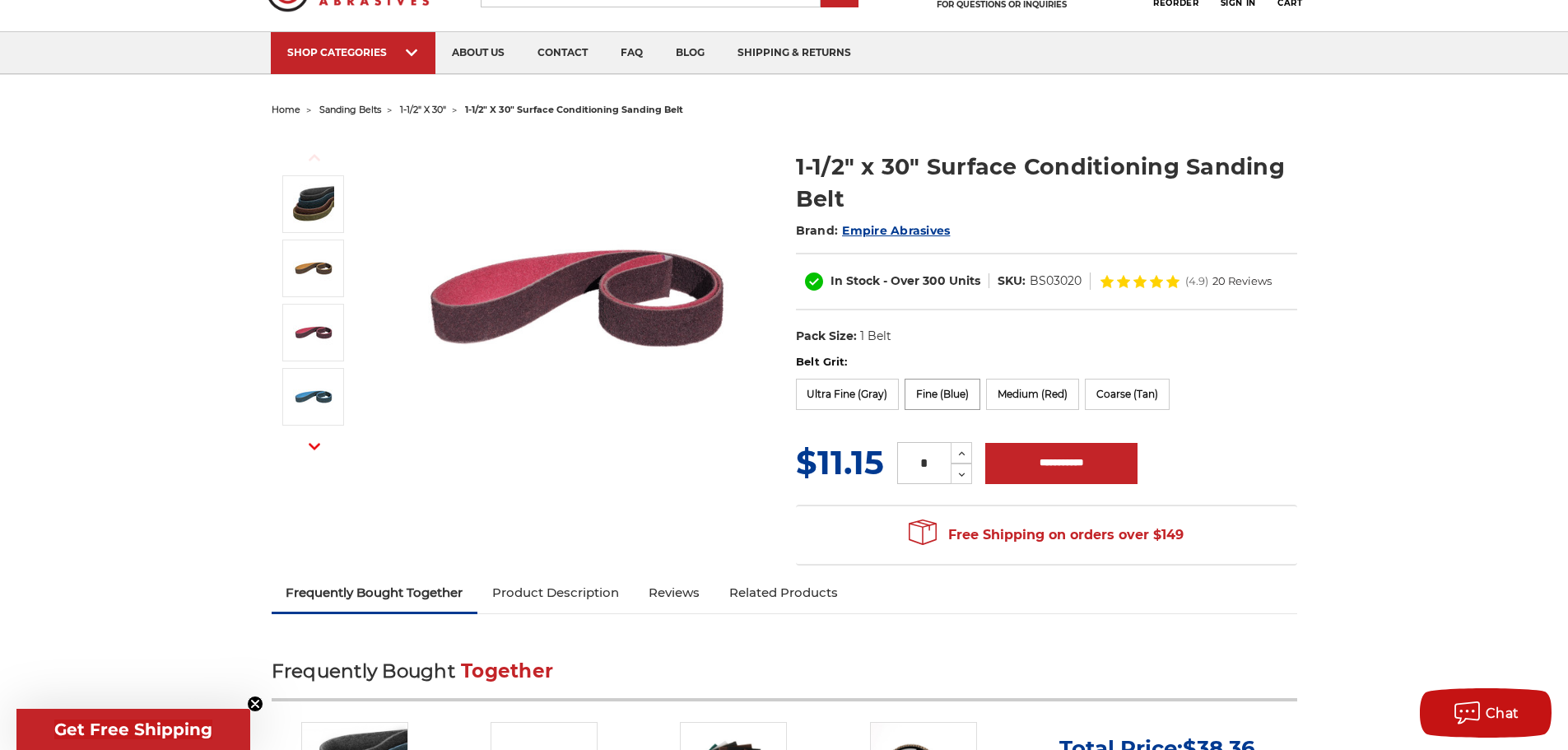
click at [945, 393] on label "Fine (Blue)" at bounding box center [942, 394] width 75 height 31
